Goal: Transaction & Acquisition: Purchase product/service

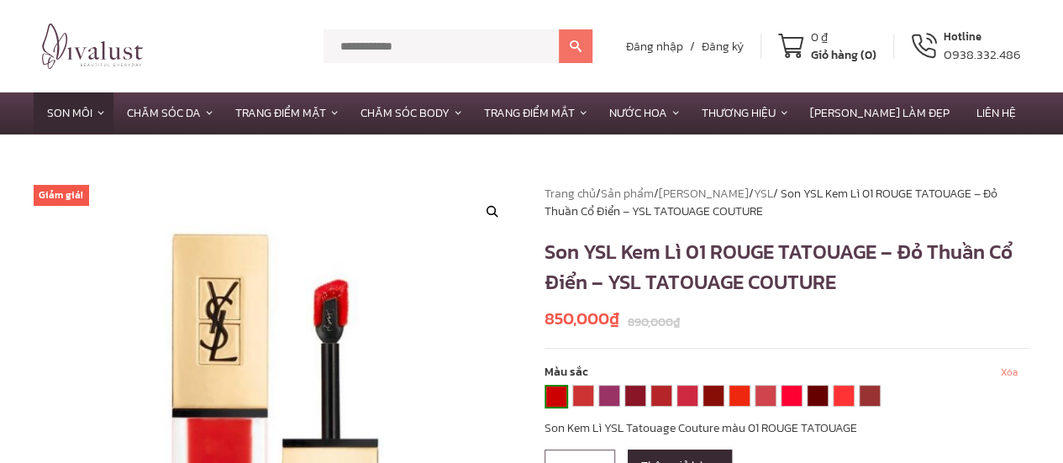
scroll to position [168, 0]
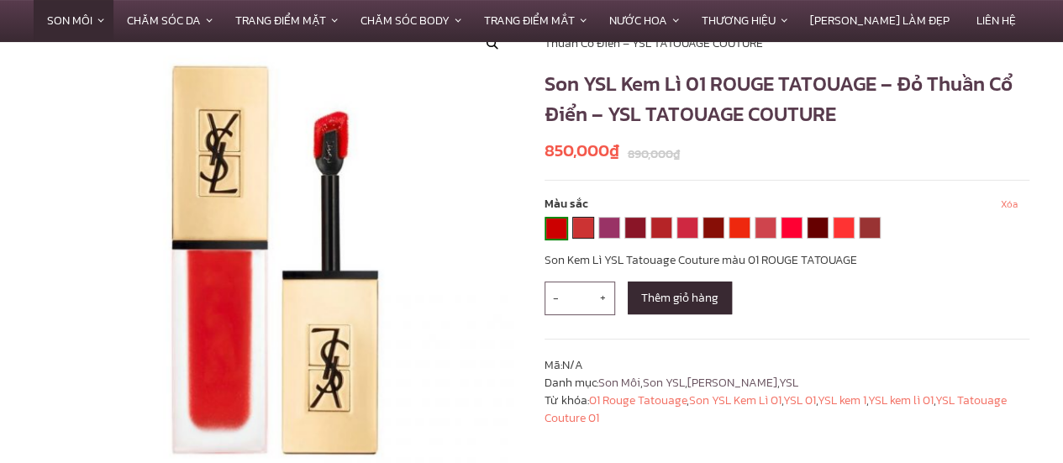
click at [581, 224] on link "02 CRAZY TANGERINE" at bounding box center [583, 228] width 20 height 20
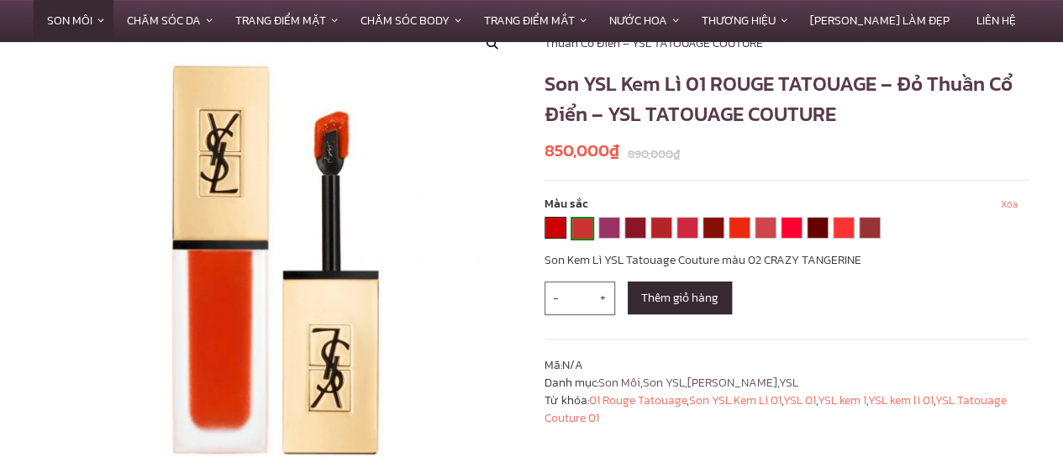
click at [559, 224] on link "01 ROUGE TATOUAGE" at bounding box center [555, 228] width 20 height 20
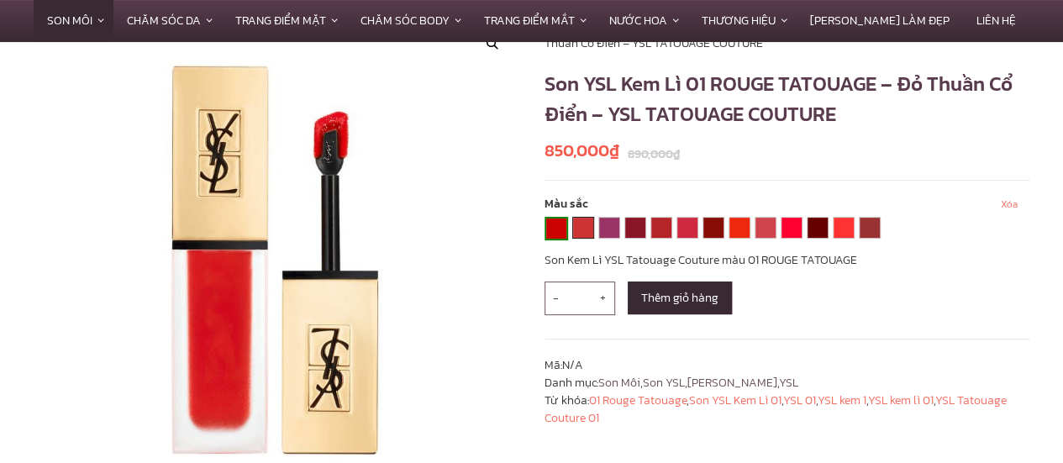
click at [580, 224] on link "02 CRAZY TANGERINE" at bounding box center [583, 228] width 20 height 20
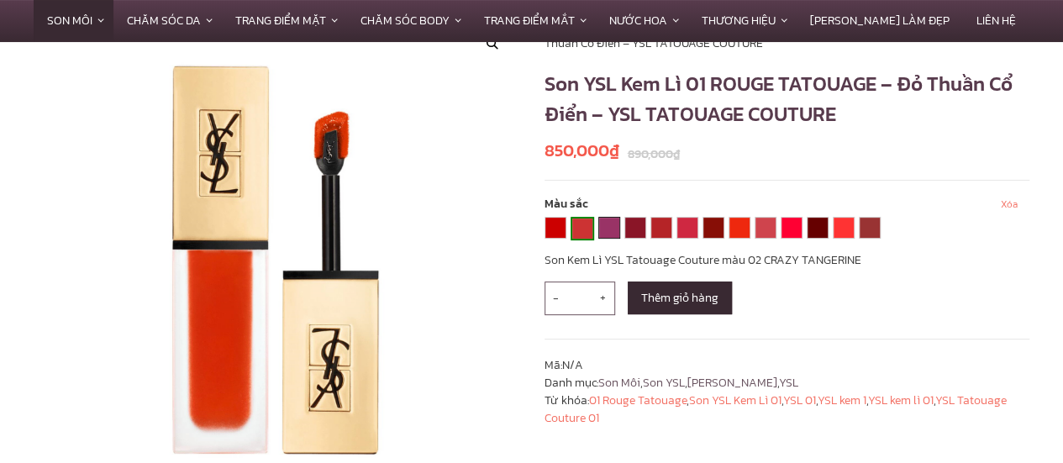
click at [610, 224] on link "05 ROSEWOOD GANG" at bounding box center [609, 228] width 20 height 20
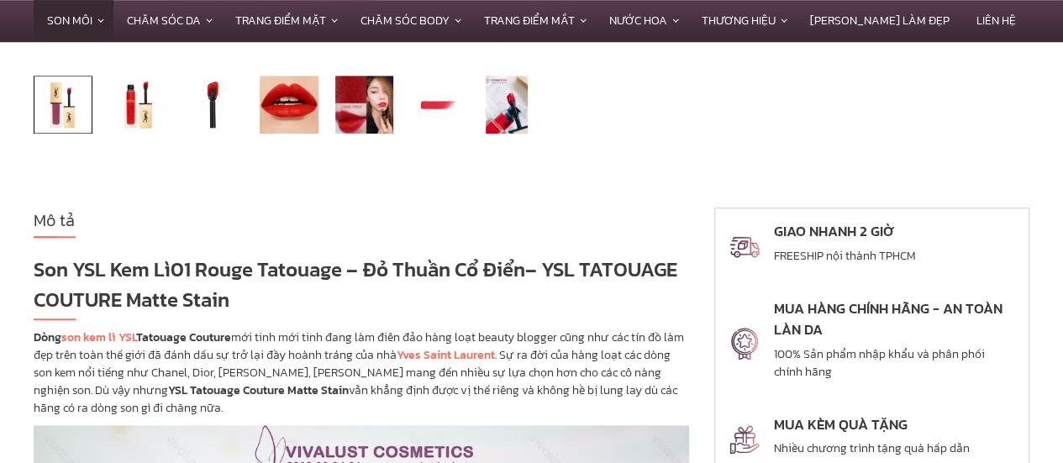
scroll to position [0, 0]
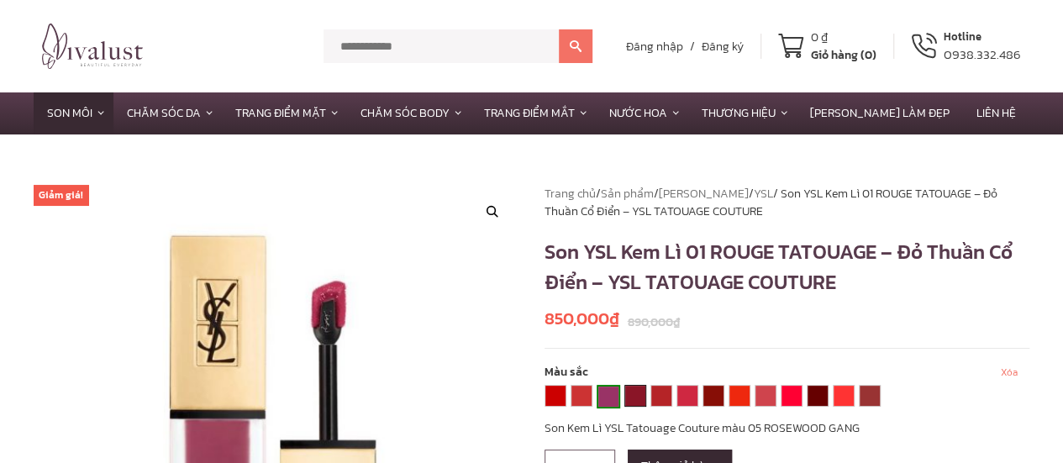
click at [627, 396] on link "08 BLACK RED CODE" at bounding box center [635, 396] width 20 height 20
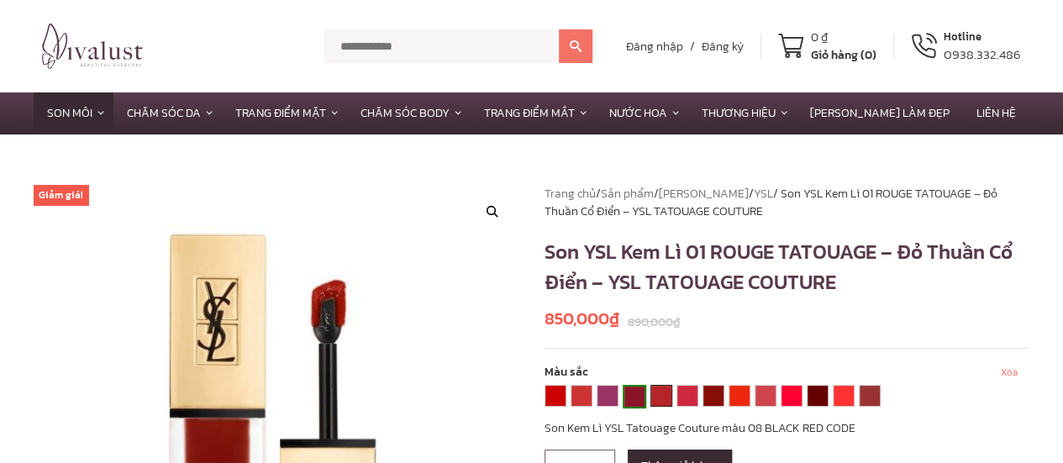
click at [654, 401] on link "09 GRENAT NO RULES" at bounding box center [661, 396] width 20 height 20
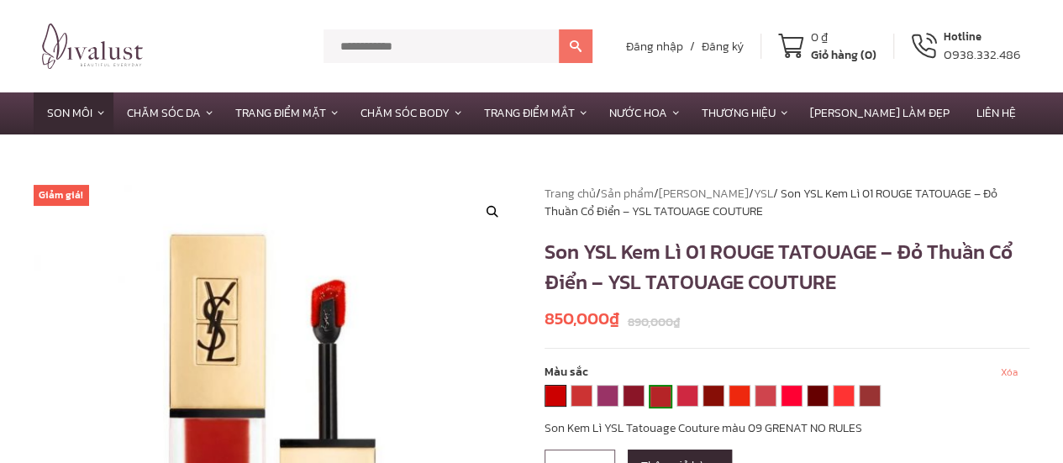
click at [558, 400] on link "01 ROUGE TATOUAGE" at bounding box center [555, 396] width 20 height 20
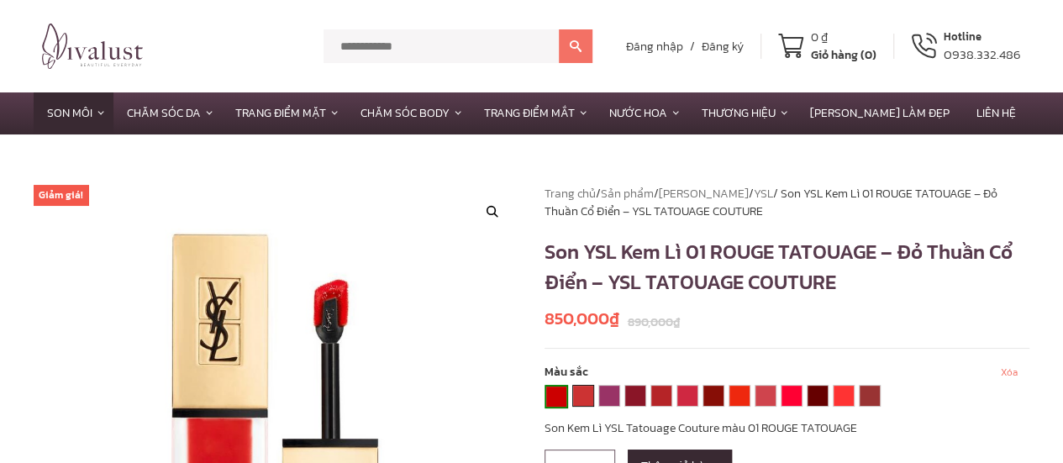
click at [580, 397] on link "02 CRAZY TANGERINE" at bounding box center [583, 396] width 20 height 20
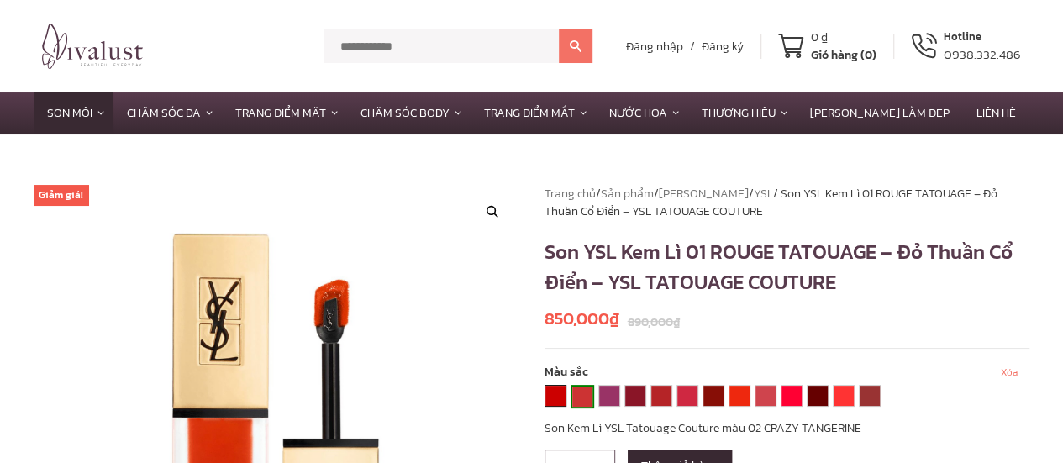
click at [564, 397] on link "01 ROUGE TATOUAGE" at bounding box center [555, 396] width 20 height 20
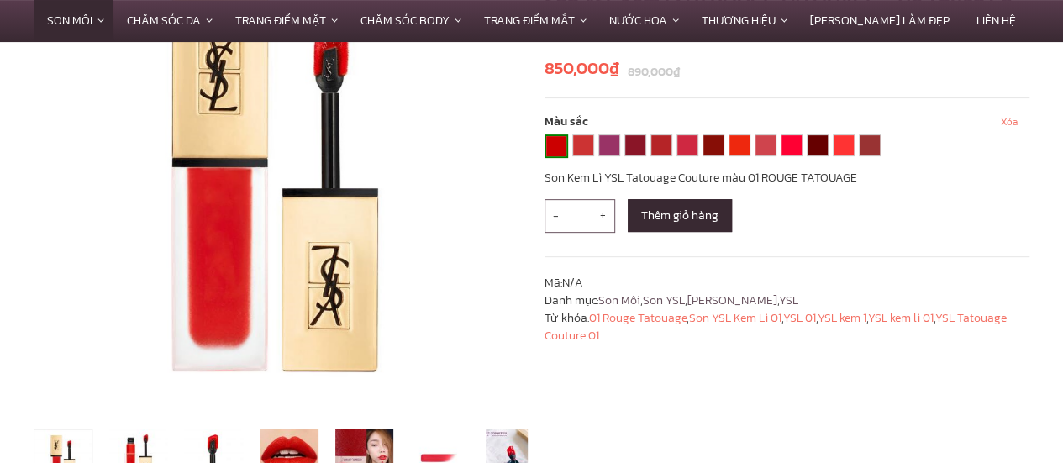
scroll to position [168, 0]
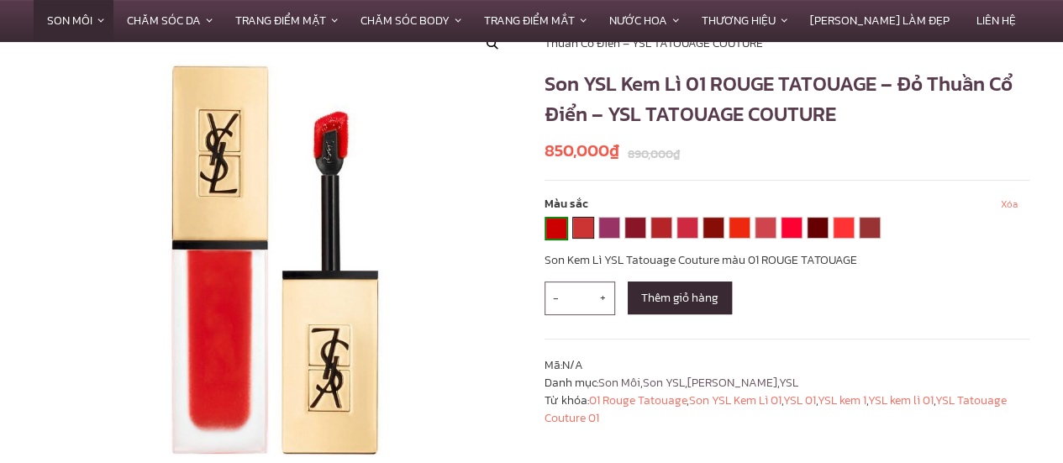
click at [583, 218] on link "02 CRAZY TANGERINE" at bounding box center [583, 228] width 20 height 20
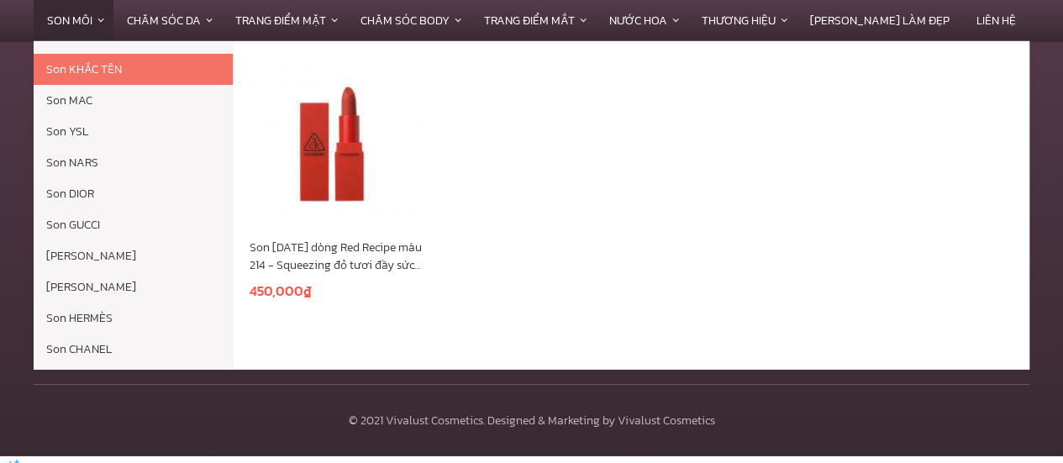
scroll to position [5736, 0]
